Goal: Task Accomplishment & Management: Manage account settings

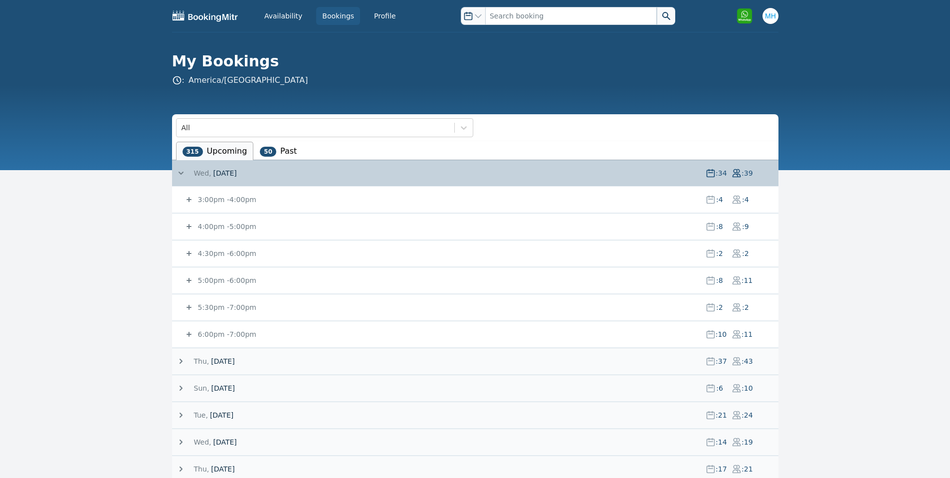
click at [245, 332] on small "6:00pm - 7:00pm" at bounding box center [226, 334] width 60 height 8
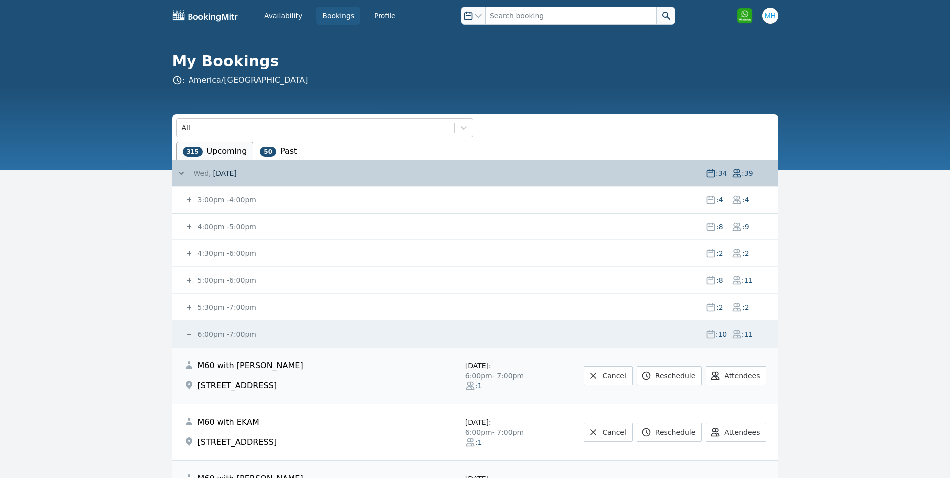
click at [230, 331] on small "6:00pm - 7:00pm" at bounding box center [226, 334] width 60 height 8
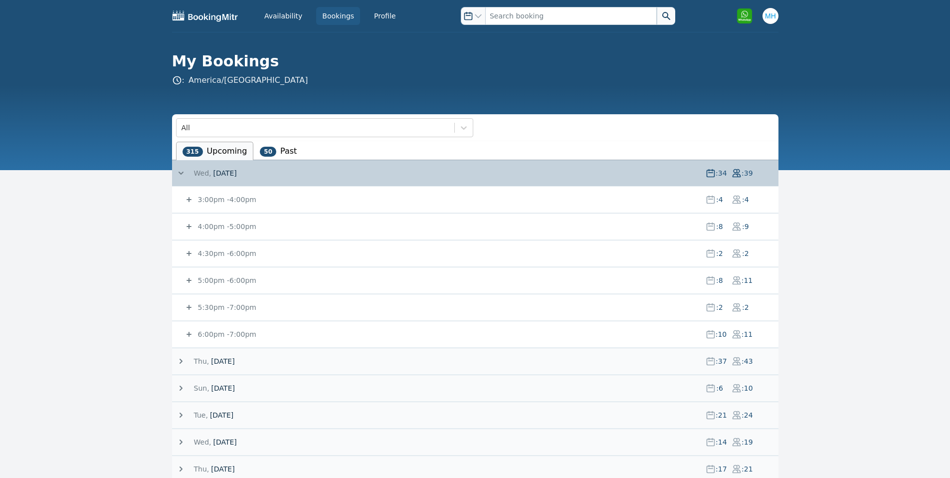
click at [226, 357] on span "[DATE]" at bounding box center [222, 361] width 23 height 10
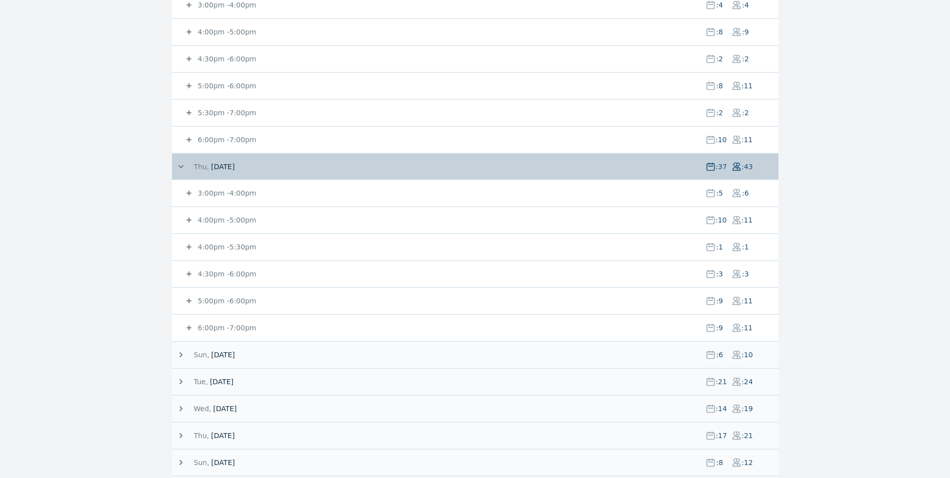
scroll to position [200, 0]
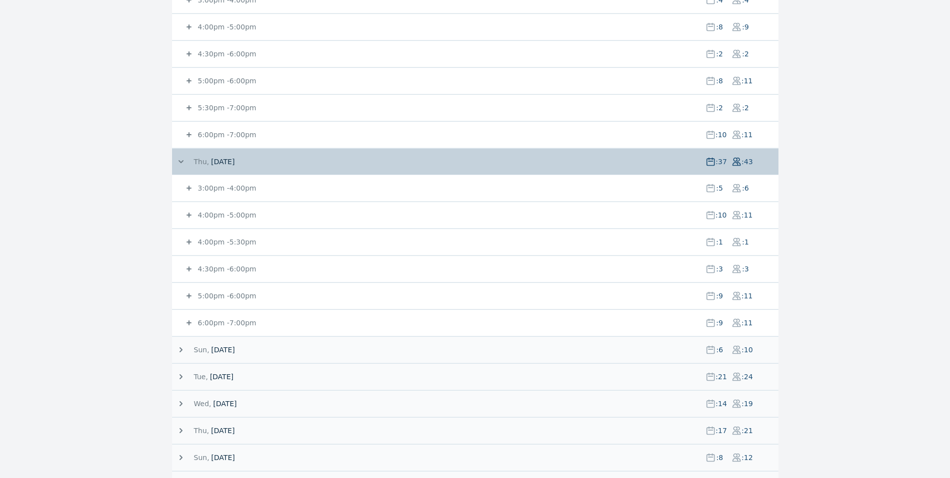
click at [244, 292] on small "5:00pm - 6:00pm" at bounding box center [226, 296] width 60 height 8
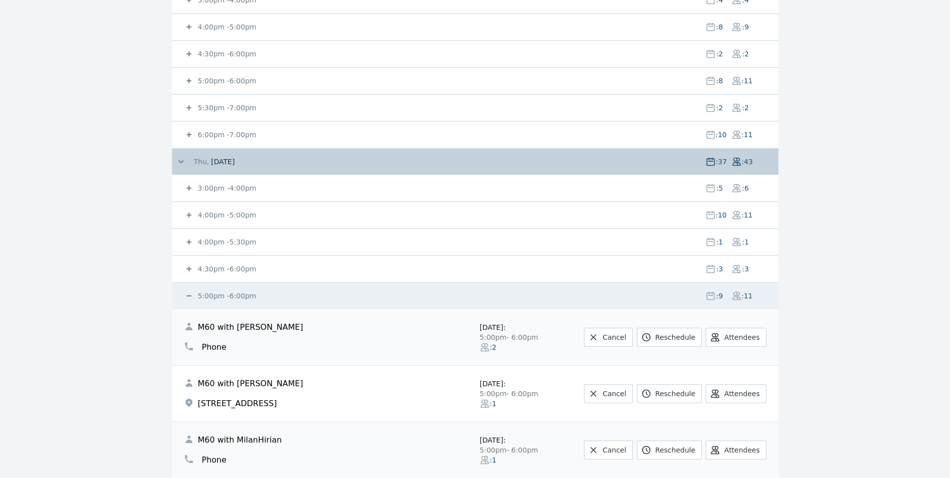
click at [244, 292] on small "5:00pm - 6:00pm" at bounding box center [226, 296] width 60 height 8
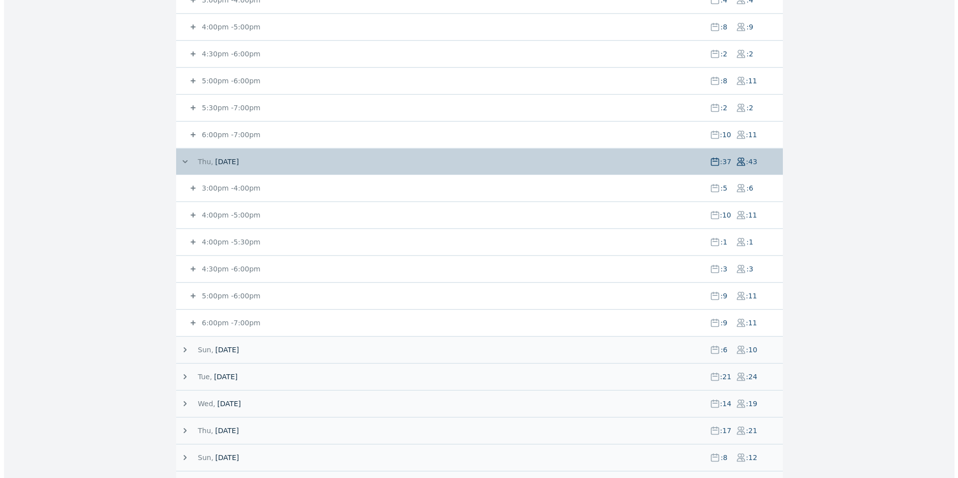
scroll to position [0, 0]
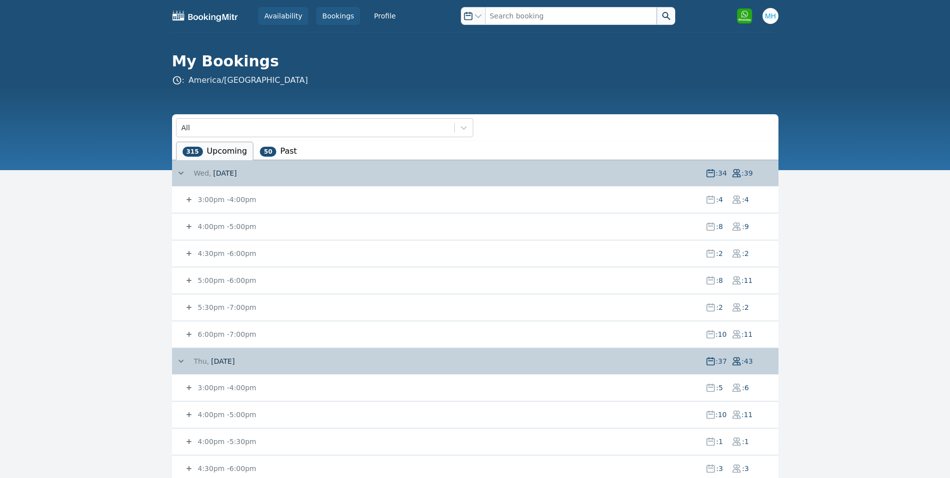
click at [283, 19] on link "Availability" at bounding box center [283, 16] width 50 height 18
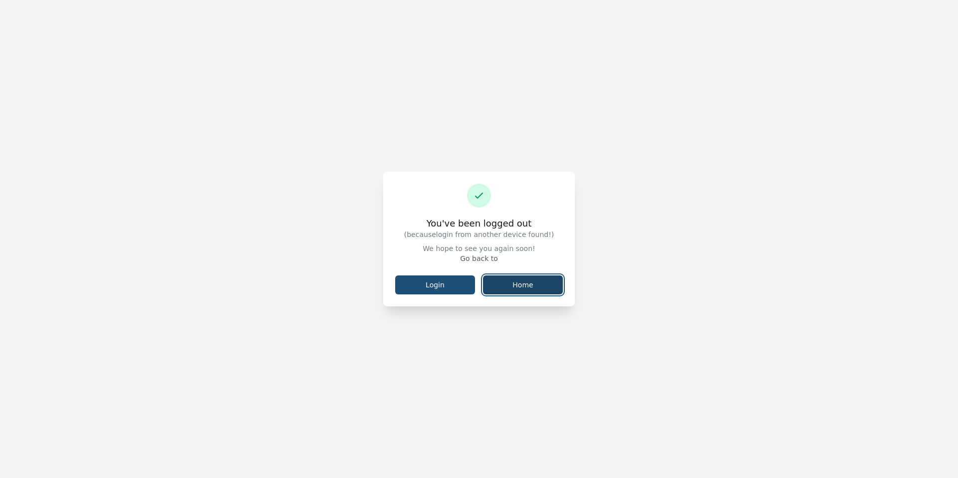
click at [509, 285] on link "Home" at bounding box center [523, 284] width 80 height 19
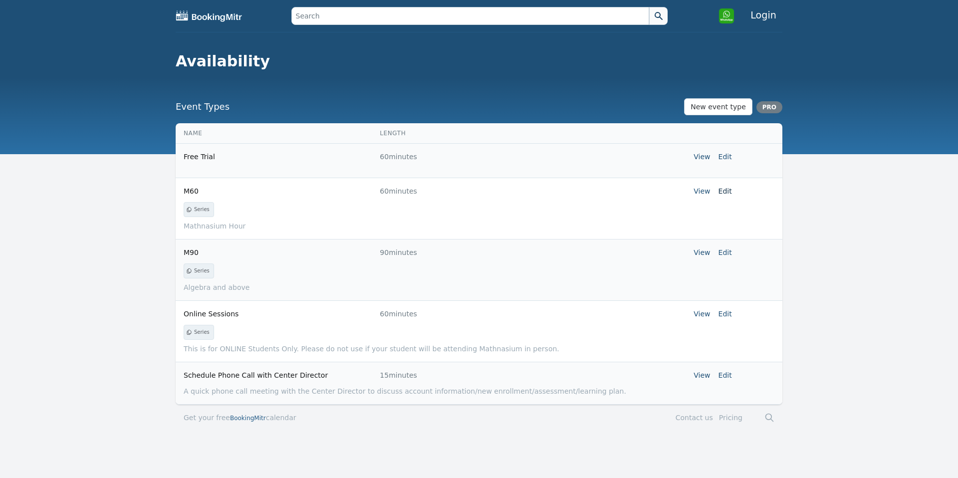
click at [727, 189] on link "Edit" at bounding box center [724, 191] width 13 height 8
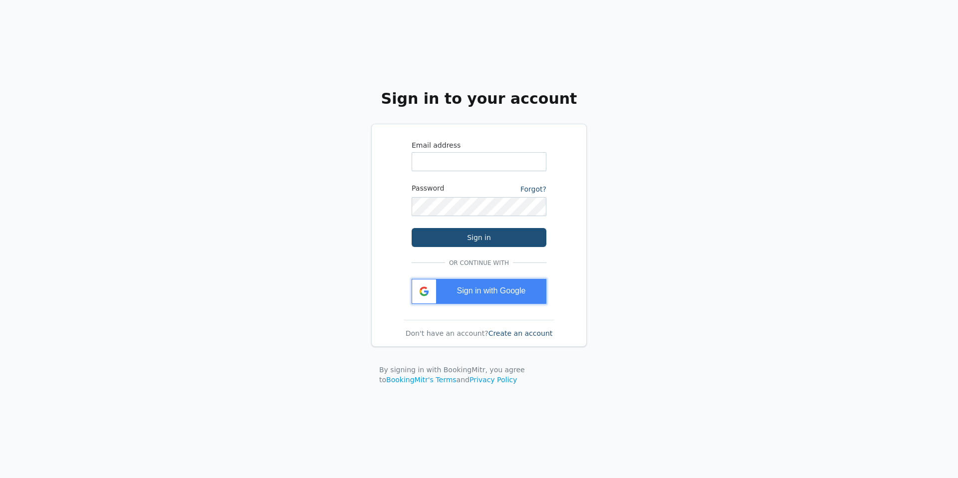
click at [508, 290] on span "Sign in with Google" at bounding box center [491, 290] width 69 height 8
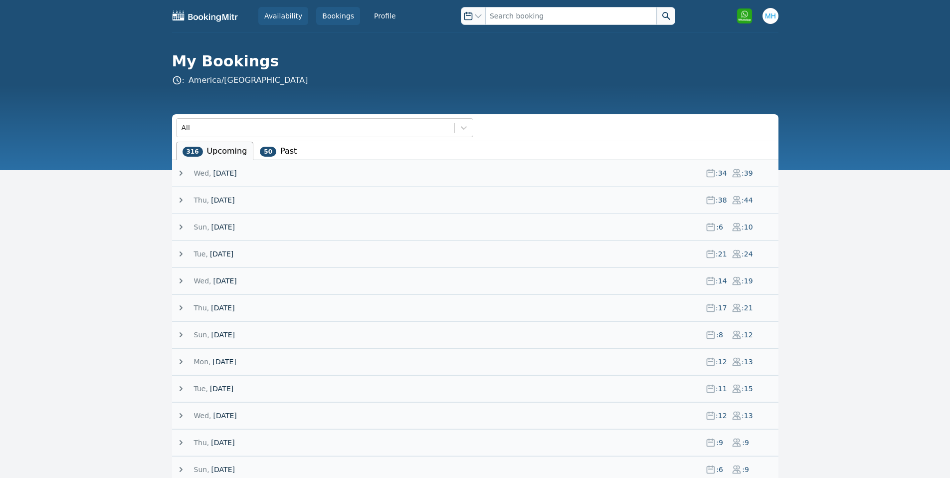
click at [295, 18] on link "Availability" at bounding box center [283, 16] width 50 height 18
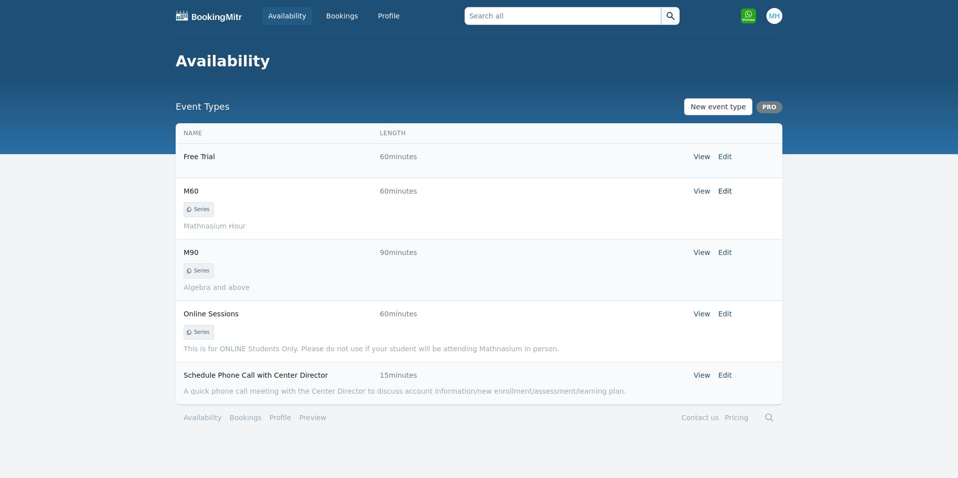
click at [725, 189] on link "Edit" at bounding box center [724, 191] width 13 height 8
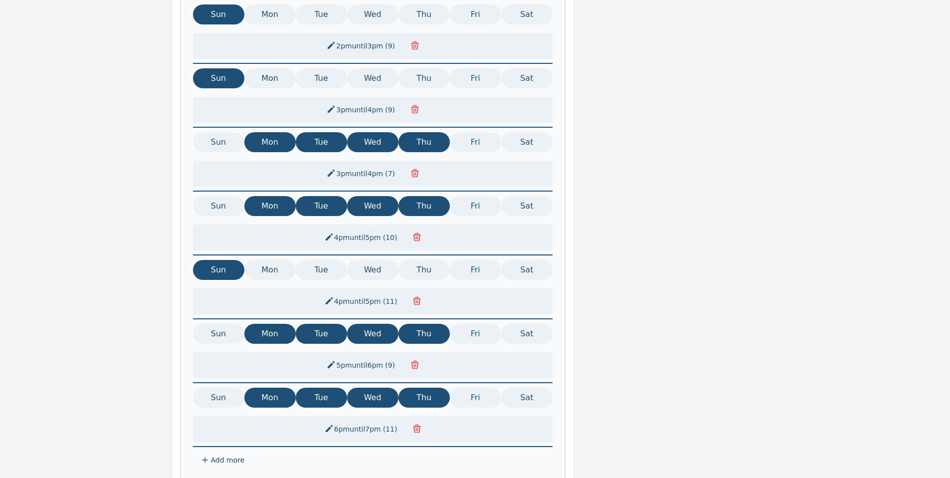
scroll to position [860, 0]
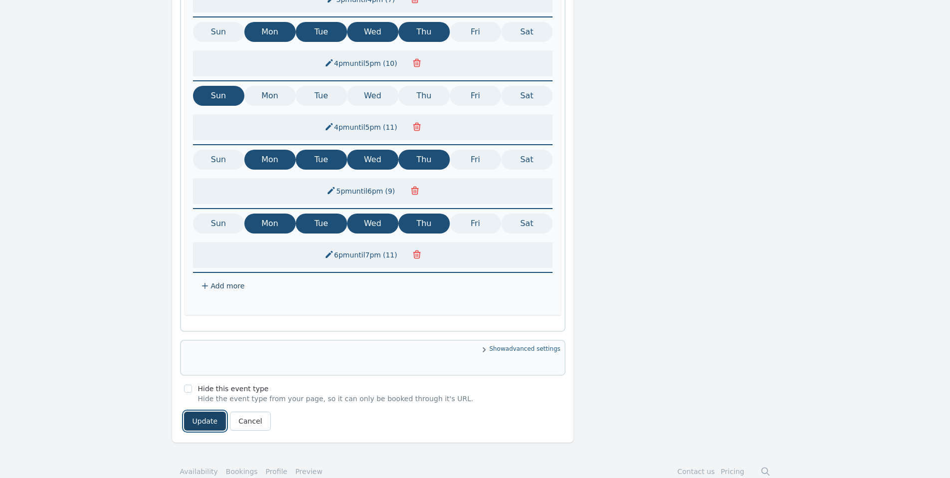
click at [215, 412] on button "Update" at bounding box center [205, 421] width 42 height 19
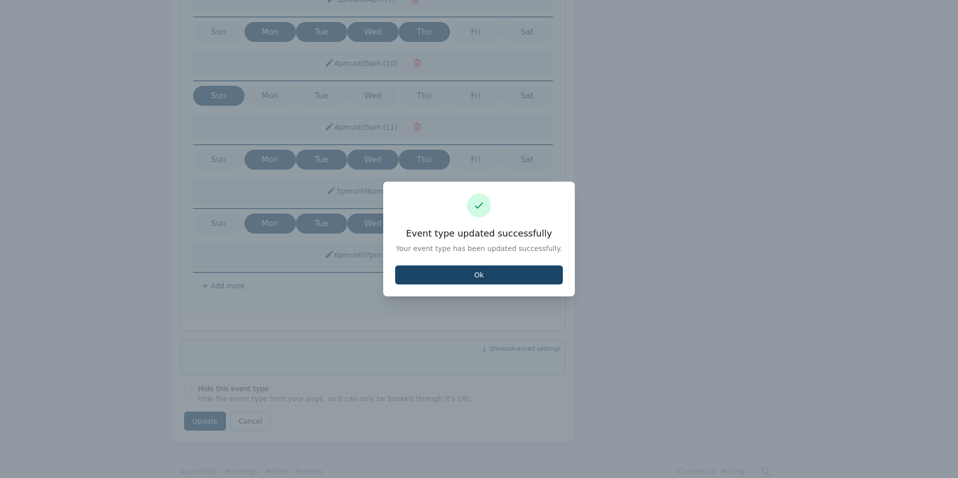
click at [465, 272] on button "Ok" at bounding box center [479, 274] width 168 height 19
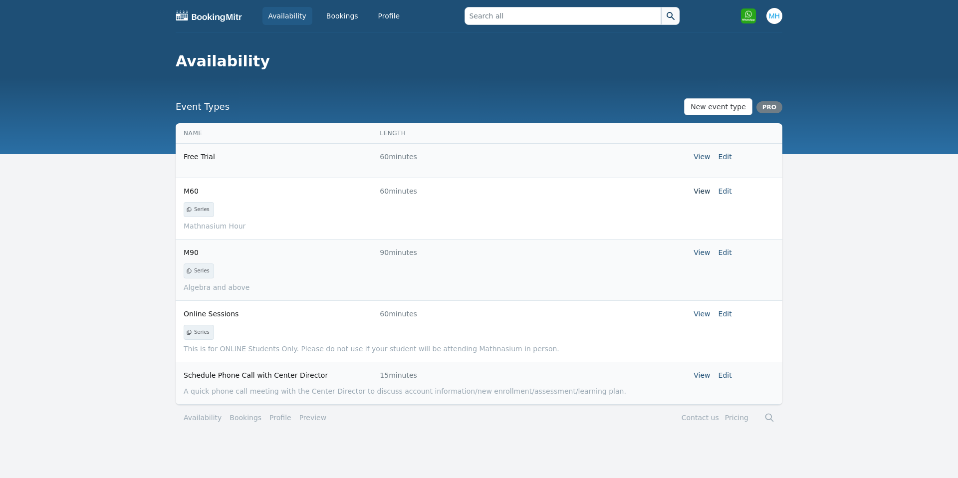
click at [707, 191] on link "View" at bounding box center [701, 191] width 16 height 8
click at [336, 12] on link "Bookings" at bounding box center [342, 16] width 44 height 18
click at [346, 21] on link "Bookings" at bounding box center [342, 16] width 44 height 18
